Goal: Communication & Community: Ask a question

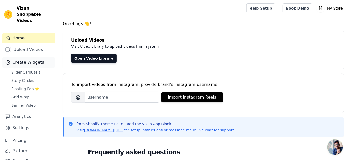
click at [48, 60] on icon "Sidebar" at bounding box center [50, 62] width 4 height 4
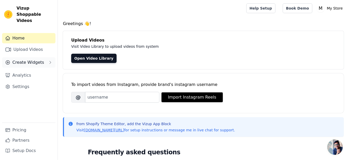
click at [45, 57] on button "Create Widgets" at bounding box center [28, 62] width 53 height 10
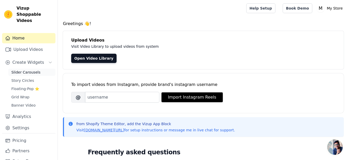
click at [36, 70] on span "Slider Carousels" at bounding box center [25, 72] width 29 height 5
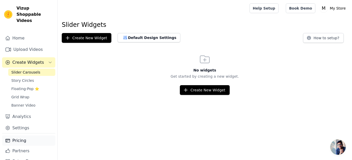
click at [26, 135] on link "Pricing" at bounding box center [28, 140] width 53 height 10
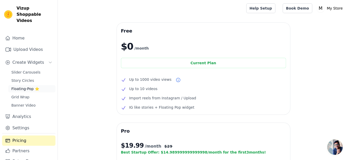
click at [30, 86] on span "Floating-Pop ⭐" at bounding box center [25, 88] width 28 height 5
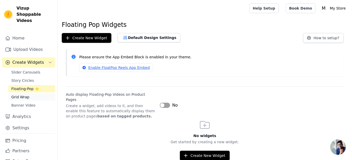
click at [28, 94] on span "Grid Wrap" at bounding box center [20, 96] width 18 height 5
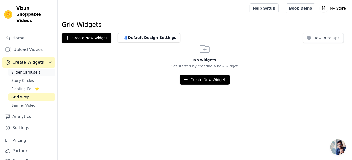
click at [32, 70] on span "Slider Carousels" at bounding box center [25, 72] width 29 height 5
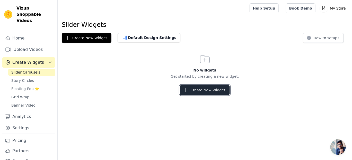
click at [205, 86] on button "Create New Widget" at bounding box center [205, 90] width 50 height 10
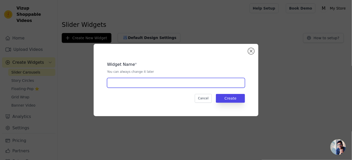
click at [114, 82] on input "text" at bounding box center [176, 83] width 138 height 10
click at [110, 81] on input "gym gripp" at bounding box center [176, 83] width 138 height 10
type input "gripp"
click at [116, 84] on input "gripp" at bounding box center [176, 83] width 138 height 10
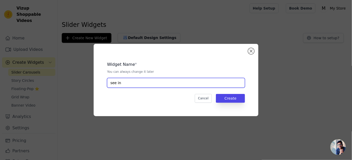
click at [112, 82] on input "see in" at bounding box center [176, 83] width 138 height 10
type input "in"
click at [112, 82] on input "in" at bounding box center [176, 83] width 138 height 10
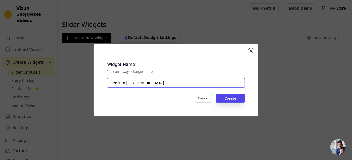
click at [133, 82] on input "See it in Actipn" at bounding box center [176, 83] width 138 height 10
type input "See it in Action"
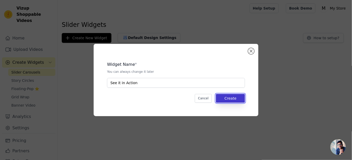
click at [234, 101] on button "Create" at bounding box center [230, 98] width 29 height 9
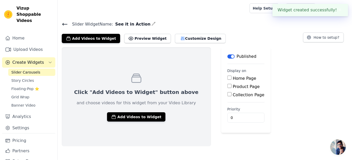
click at [228, 85] on input "Product Page" at bounding box center [230, 86] width 4 height 4
checkbox input "true"
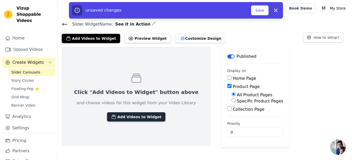
click at [135, 117] on button "Add Videos to Widget" at bounding box center [136, 116] width 58 height 9
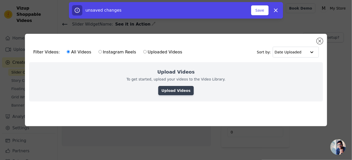
click at [175, 89] on link "Upload Videos" at bounding box center [175, 90] width 35 height 9
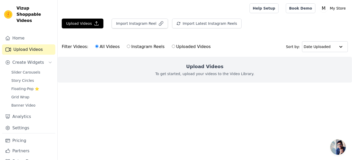
click at [172, 46] on label "Uploaded Videos" at bounding box center [191, 46] width 39 height 7
click at [172, 46] on input "Uploaded Videos" at bounding box center [173, 46] width 3 height 3
radio input "true"
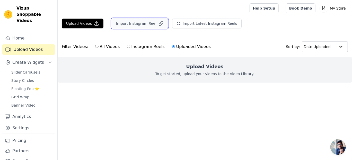
click at [134, 23] on button "Import Instagram Reel" at bounding box center [140, 24] width 56 height 10
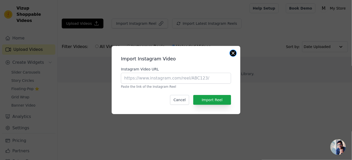
click at [232, 53] on button "Close modal" at bounding box center [233, 53] width 6 height 6
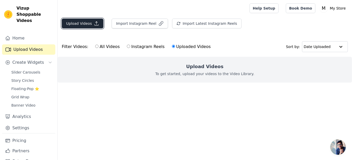
click at [91, 22] on button "Upload Videos" at bounding box center [83, 24] width 42 height 10
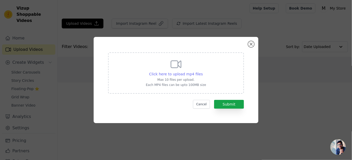
click at [172, 73] on span "Click here to upload mp4 files" at bounding box center [176, 74] width 54 height 4
click at [203, 71] on input "Click here to upload mp4 files Max 10 files per upload. Each MP4 files can be u…" at bounding box center [203, 71] width 0 height 0
type input "C:\fakepath\WhatsApp Video 2025-08-17 at 15.22.10_94eeb4d9.mp4"
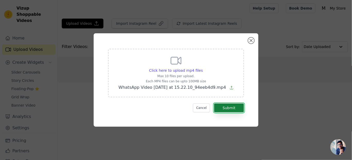
click at [230, 108] on button "Submit" at bounding box center [229, 107] width 30 height 9
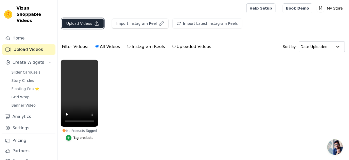
click at [94, 23] on icon "button" at bounding box center [96, 23] width 5 height 5
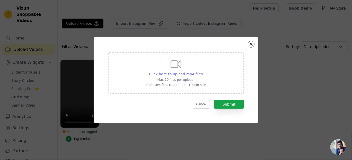
click at [168, 73] on span "Click here to upload mp4 files" at bounding box center [176, 74] width 54 height 4
click at [203, 71] on input "Click here to upload mp4 files Max 10 files per upload. Each MP4 files can be u…" at bounding box center [203, 71] width 0 height 0
type input "C:\fakepath\WhatsApp Video 2025-08-17 at 15.21.56_1effd9e9.mp4"
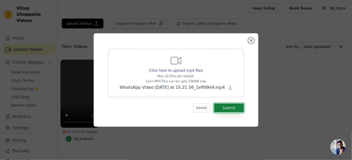
click at [226, 110] on button "Submit" at bounding box center [229, 107] width 30 height 9
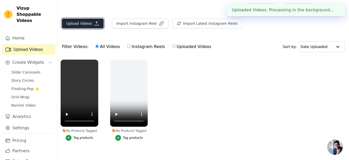
click at [95, 23] on icon "button" at bounding box center [97, 24] width 4 height 4
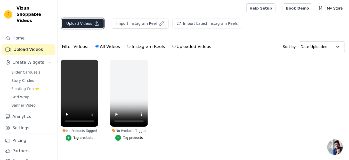
click at [98, 24] on button "Upload Videos" at bounding box center [83, 24] width 42 height 10
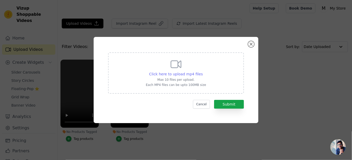
click at [174, 74] on span "Click here to upload mp4 files" at bounding box center [176, 74] width 54 height 4
click at [203, 71] on input "Click here to upload mp4 files Max 10 files per upload. Each MP4 files can be u…" at bounding box center [203, 71] width 0 height 0
type input "C:\fakepath\WhatsApp Video 2025-08-17 at 15.22.11_4b6ec79c.mp4"
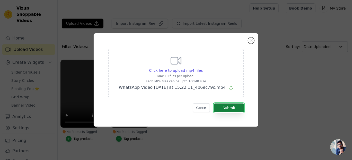
click at [229, 106] on button "Submit" at bounding box center [229, 107] width 30 height 9
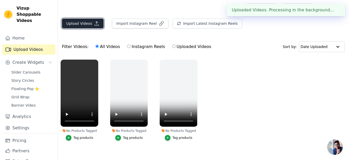
click at [94, 24] on icon "button" at bounding box center [96, 23] width 5 height 5
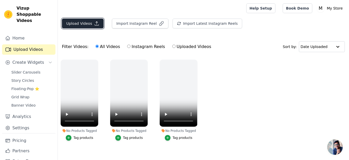
click at [94, 21] on icon "button" at bounding box center [96, 23] width 5 height 5
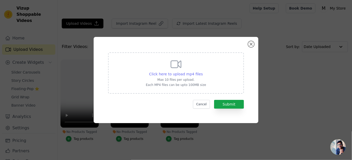
click at [177, 74] on span "Click here to upload mp4 files" at bounding box center [176, 74] width 54 height 4
click at [203, 71] on input "Click here to upload mp4 files Max 10 files per upload. Each MP4 files can be u…" at bounding box center [203, 71] width 0 height 0
type input "C:\fakepath\WhatsApp Video [DATE] at 15.22.10_94eeb4d9.mp4"
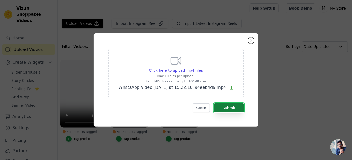
click at [230, 106] on button "Submit" at bounding box center [229, 107] width 30 height 9
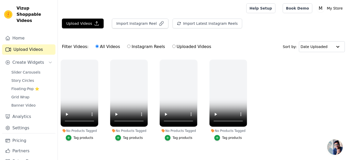
click at [286, 79] on ul "No Products Tagged Tag products No Products Tagged Tag products No Products Tag…" at bounding box center [203, 105] width 291 height 97
click at [97, 60] on icon "button" at bounding box center [97, 61] width 2 height 2
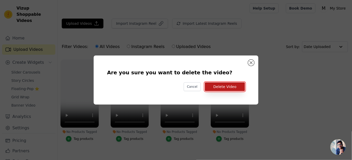
click at [229, 88] on button "Delete Video" at bounding box center [225, 86] width 40 height 9
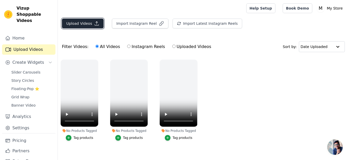
click at [94, 23] on icon "button" at bounding box center [96, 23] width 5 height 5
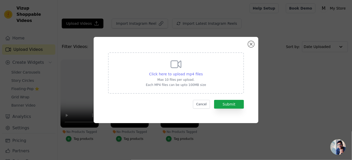
click at [182, 72] on span "Click here to upload mp4 files" at bounding box center [176, 74] width 54 height 4
click at [203, 71] on input "Click here to upload mp4 files Max 10 files per upload. Each MP4 files can be u…" at bounding box center [203, 71] width 0 height 0
type input "C:\fakepath\WhatsApp Video 2025-08-17 at 15.21.52_4e4952d8.mp4"
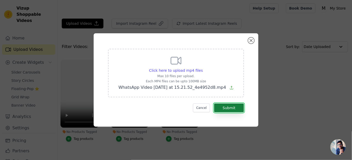
click at [224, 105] on button "Submit" at bounding box center [229, 107] width 30 height 9
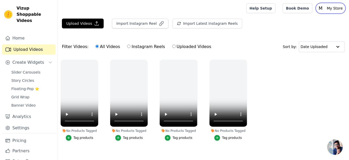
click at [333, 7] on p "My Store" at bounding box center [334, 8] width 20 height 9
click at [278, 34] on div "Upload Videos Import Instagram Reel Import Latest Instagram Reels Import Latest…" at bounding box center [203, 86] width 291 height 135
click at [339, 43] on div at bounding box center [337, 46] width 10 height 10
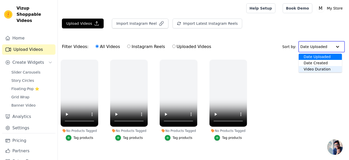
click at [314, 68] on div "Video Duration" at bounding box center [319, 69] width 43 height 6
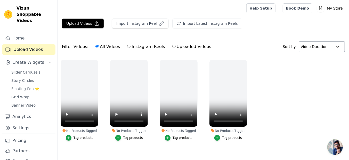
click at [339, 46] on div at bounding box center [337, 46] width 10 height 10
click at [306, 85] on ul "No Products Tagged Tag products No Products Tagged Tag products No Products Tag…" at bounding box center [203, 105] width 291 height 97
click at [36, 70] on span "Slider Carousels" at bounding box center [25, 72] width 29 height 5
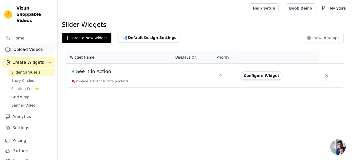
click at [34, 44] on link "Upload Videos" at bounding box center [28, 49] width 53 height 10
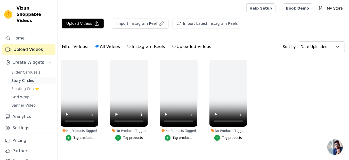
click at [35, 77] on link "Story Circles" at bounding box center [31, 80] width 47 height 7
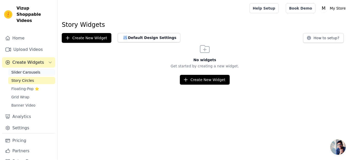
click at [33, 70] on span "Slider Carousels" at bounding box center [25, 72] width 29 height 5
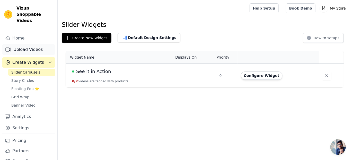
click at [37, 44] on link "Upload Videos" at bounding box center [28, 49] width 53 height 10
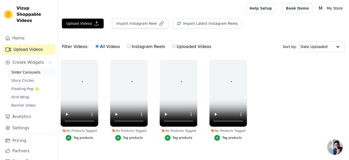
scroll to position [4, 0]
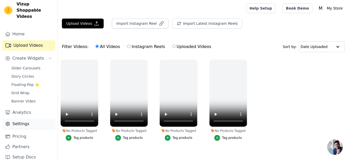
click at [29, 118] on link "Settings" at bounding box center [28, 123] width 53 height 10
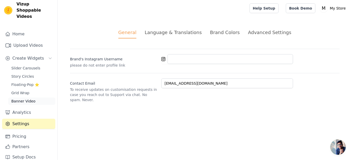
click at [30, 97] on link "Banner Video" at bounding box center [31, 100] width 47 height 7
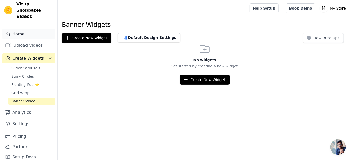
click at [28, 30] on link "Home" at bounding box center [28, 34] width 53 height 10
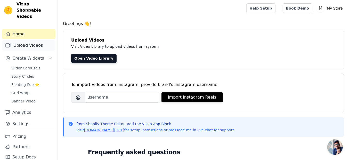
click at [39, 40] on link "Upload Videos" at bounding box center [28, 45] width 53 height 10
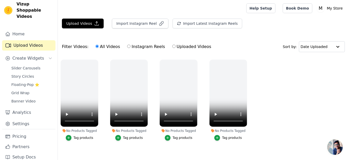
click at [262, 100] on ul "No Products Tagged Tag products No Products Tagged Tag products No Products Tag…" at bounding box center [203, 105] width 291 height 97
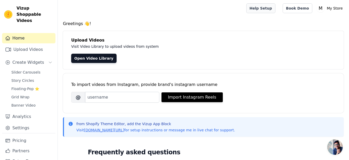
click at [271, 9] on link "Help Setup" at bounding box center [260, 8] width 29 height 10
click at [38, 44] on link "Upload Videos" at bounding box center [28, 49] width 53 height 10
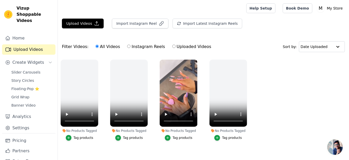
scroll to position [9, 0]
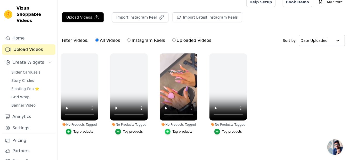
click at [171, 131] on button "Tag products" at bounding box center [179, 132] width 28 height 6
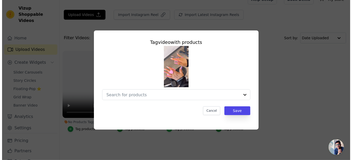
scroll to position [0, 0]
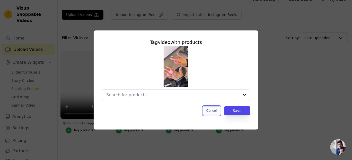
click at [212, 112] on button "Cancel" at bounding box center [211, 110] width 17 height 9
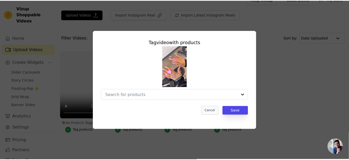
scroll to position [9, 0]
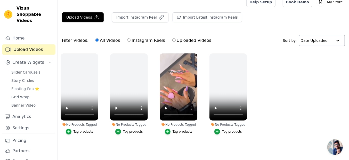
click at [336, 36] on div at bounding box center [337, 40] width 10 height 10
click at [319, 69] on ul "No Products Tagged Tag products No Products Tagged Tag products No Products Tag…" at bounding box center [203, 98] width 291 height 97
click at [332, 146] on span "Open chat" at bounding box center [334, 146] width 15 height 15
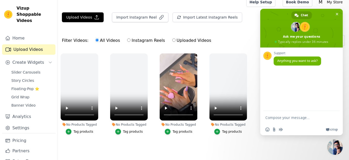
scroll to position [0, 0]
click at [278, 117] on textarea "Compose your message..." at bounding box center [296, 117] width 62 height 13
click at [313, 112] on textarea "how to activate video which in" at bounding box center [296, 115] width 62 height 18
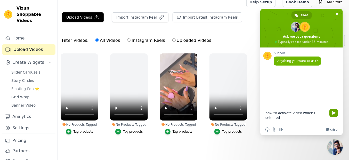
type textarea "how to activate video which i selected"
click at [333, 110] on span "Send" at bounding box center [333, 112] width 9 height 9
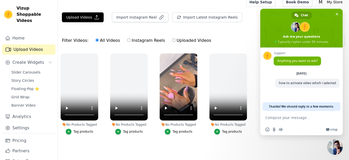
scroll to position [40, 0]
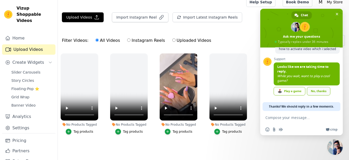
click at [311, 93] on link "No, thanks" at bounding box center [318, 91] width 23 height 9
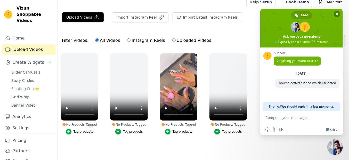
click at [337, 13] on span "Close chat" at bounding box center [336, 13] width 3 height 3
